Goal: Understand process/instructions

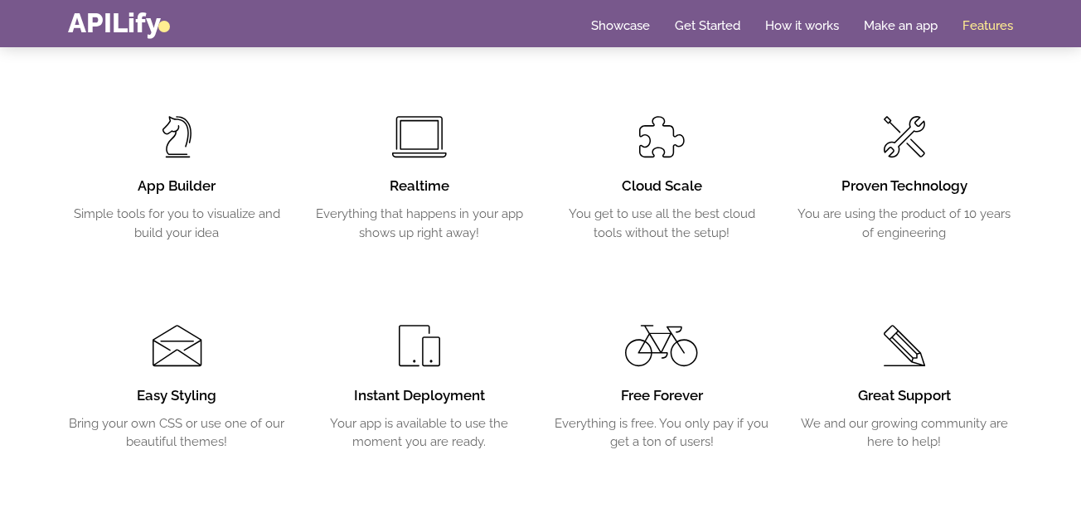
scroll to position [2695, 0]
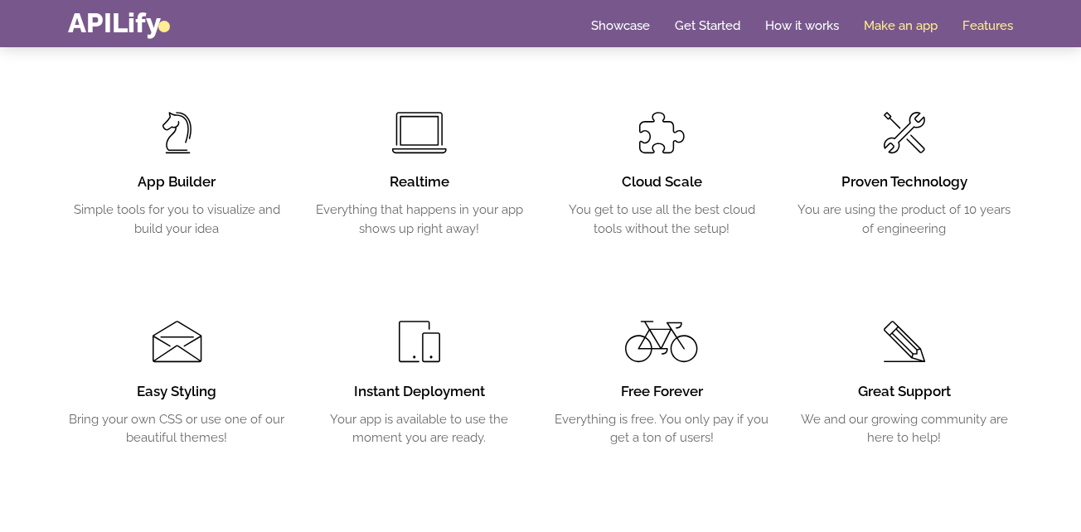
click at [879, 26] on link "Make an app" at bounding box center [901, 25] width 74 height 17
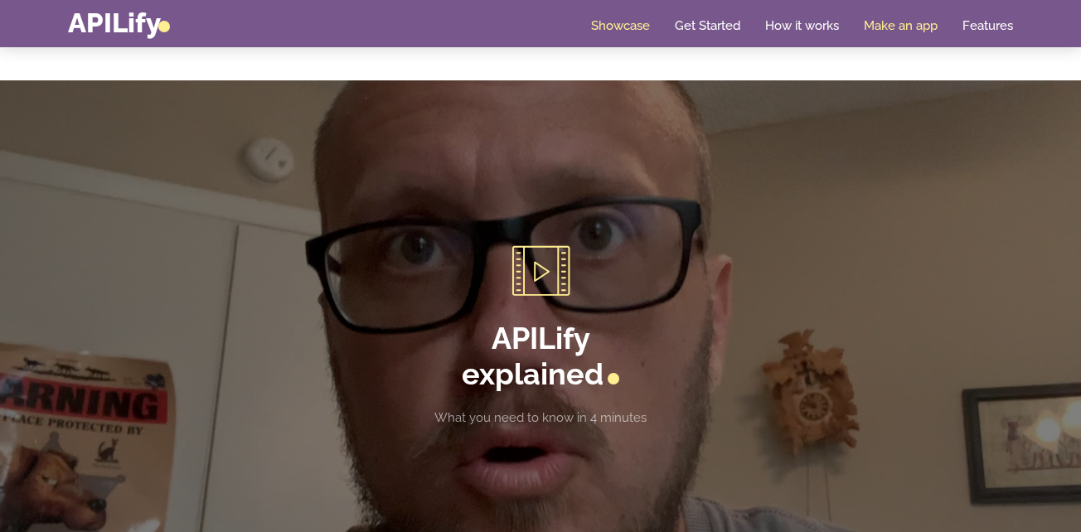
scroll to position [1949, 0]
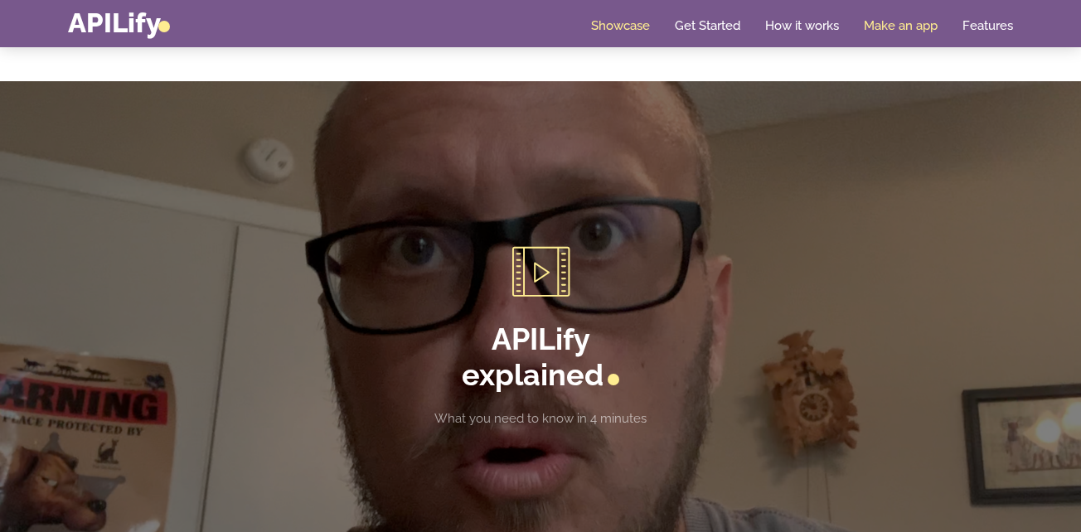
click at [883, 27] on link "Make an app" at bounding box center [901, 25] width 74 height 17
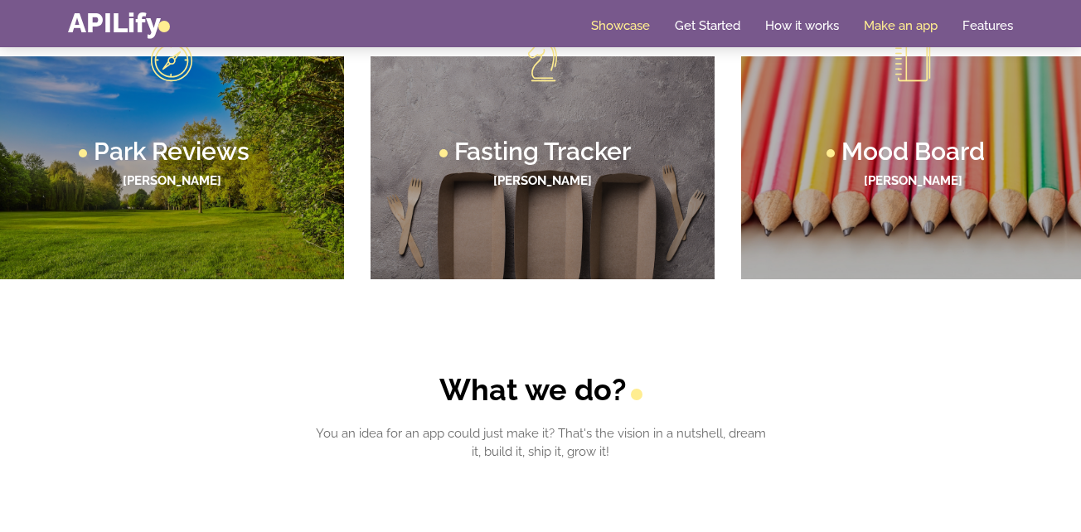
scroll to position [1203, 0]
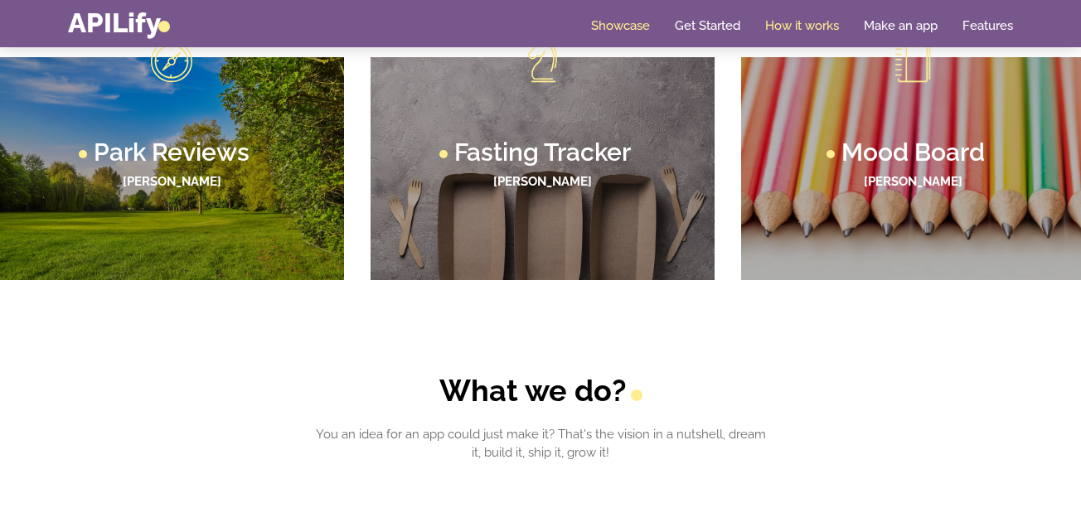
click at [825, 27] on link "How it works" at bounding box center [802, 25] width 74 height 17
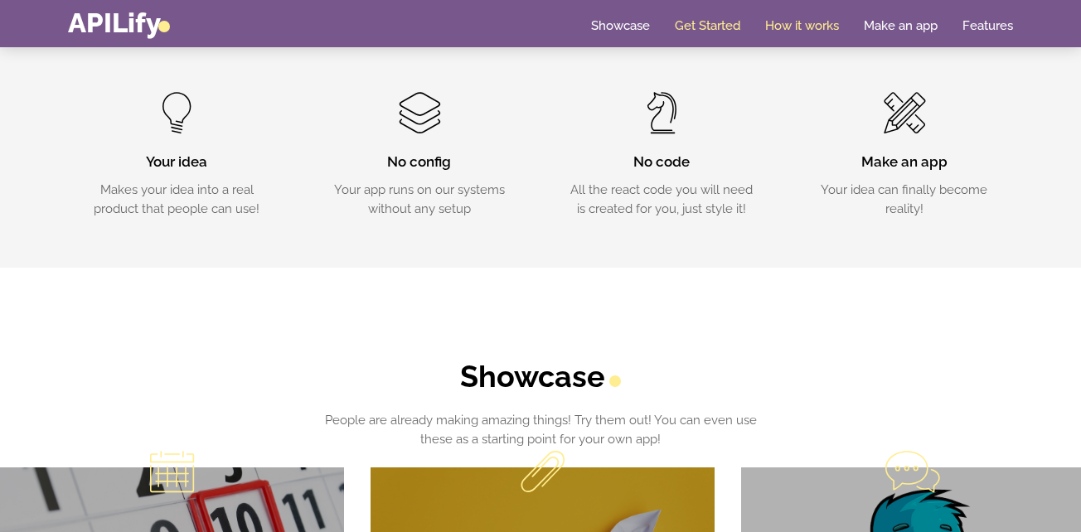
scroll to position [540, 0]
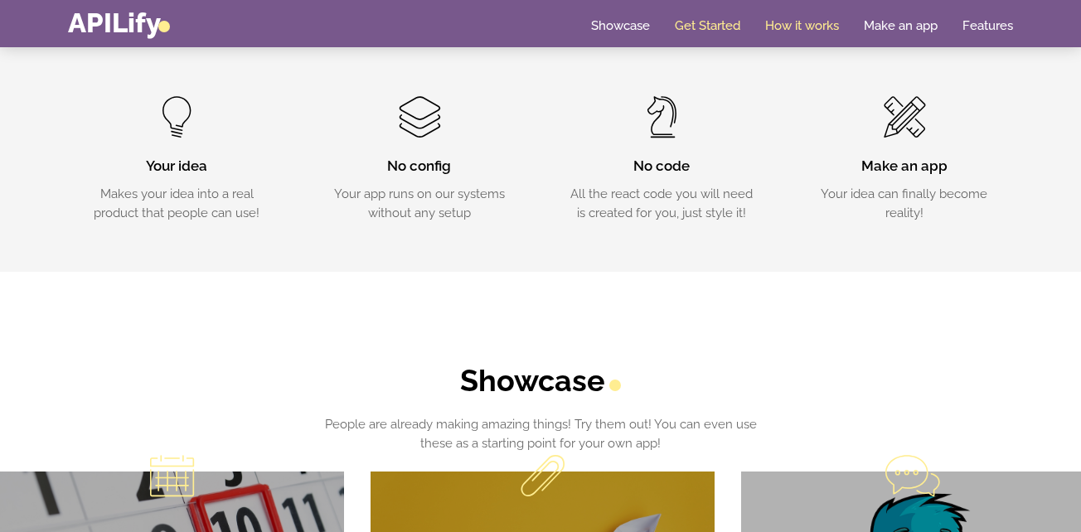
click at [712, 31] on link "Get Started" at bounding box center [707, 25] width 65 height 17
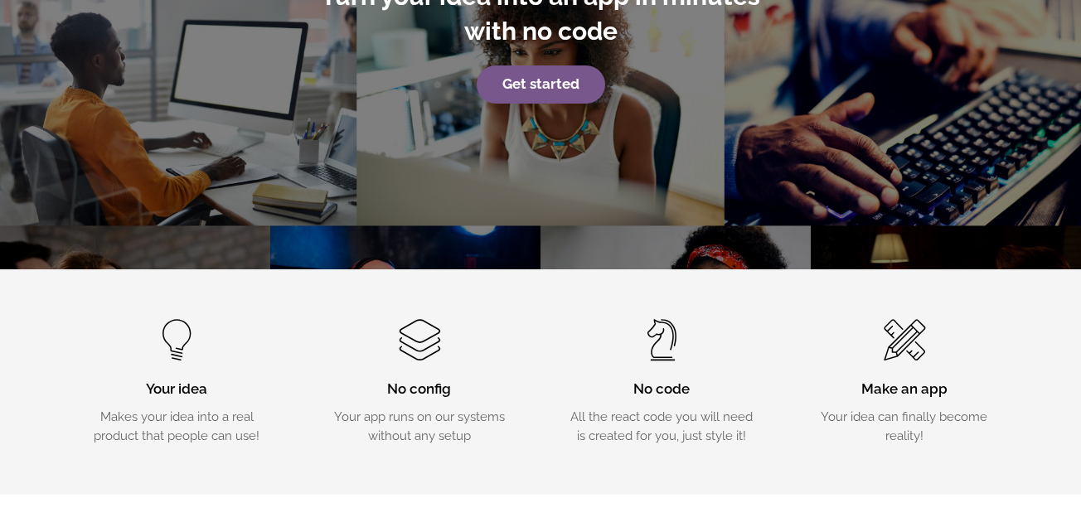
scroll to position [0, 0]
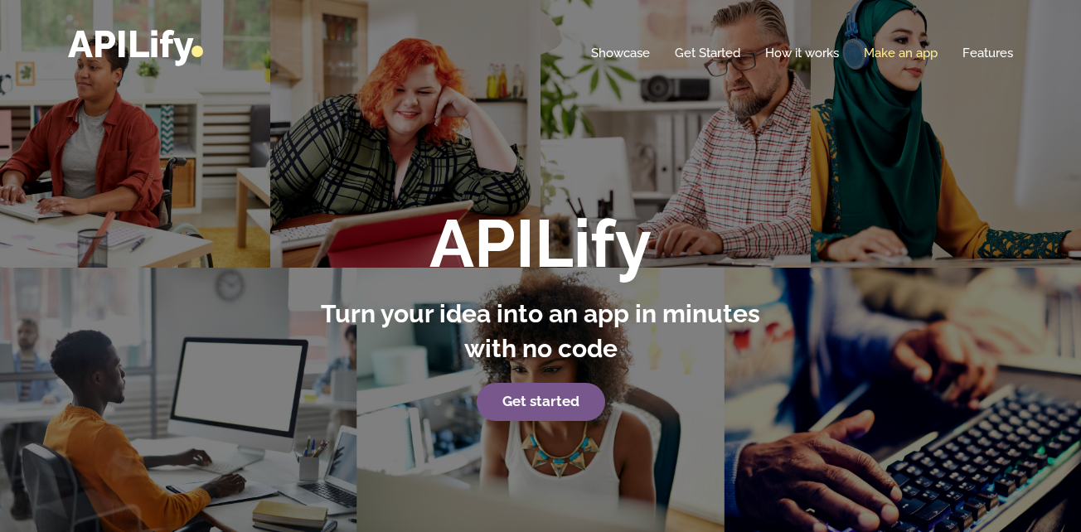
click at [880, 57] on link "Make an app" at bounding box center [901, 53] width 74 height 17
